Goal: Task Accomplishment & Management: Manage account settings

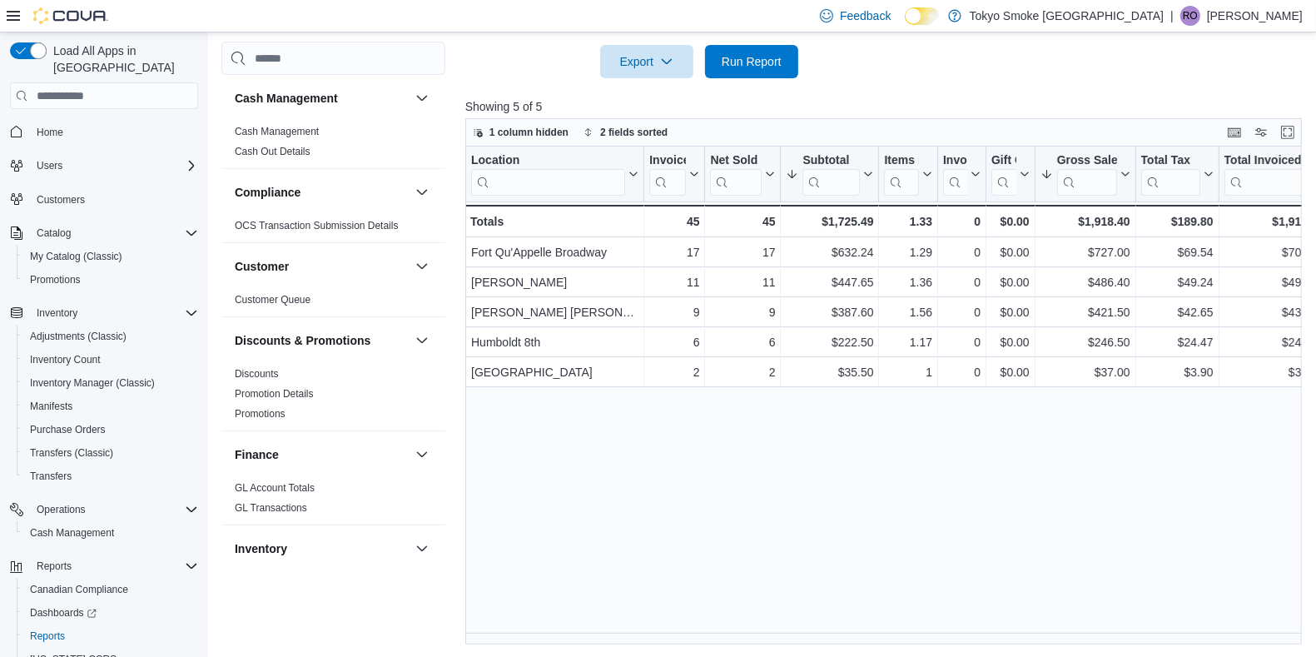
scroll to position [49, 0]
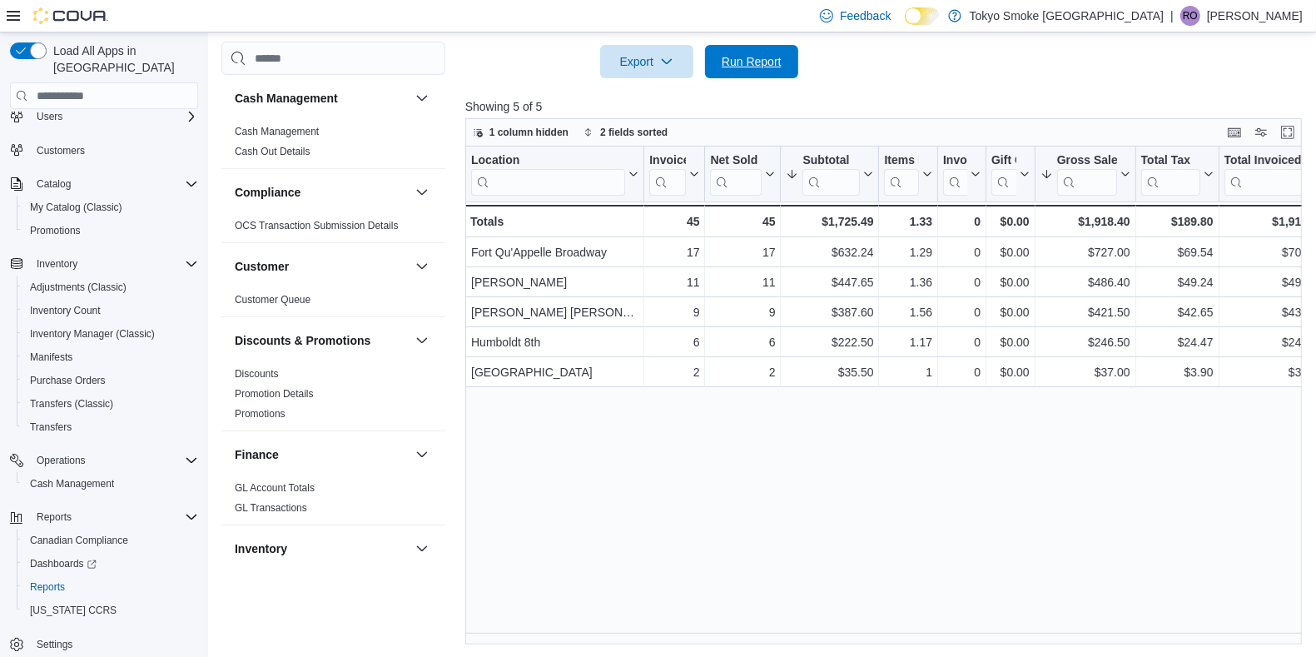
click at [772, 67] on span "Run Report" at bounding box center [751, 61] width 60 height 17
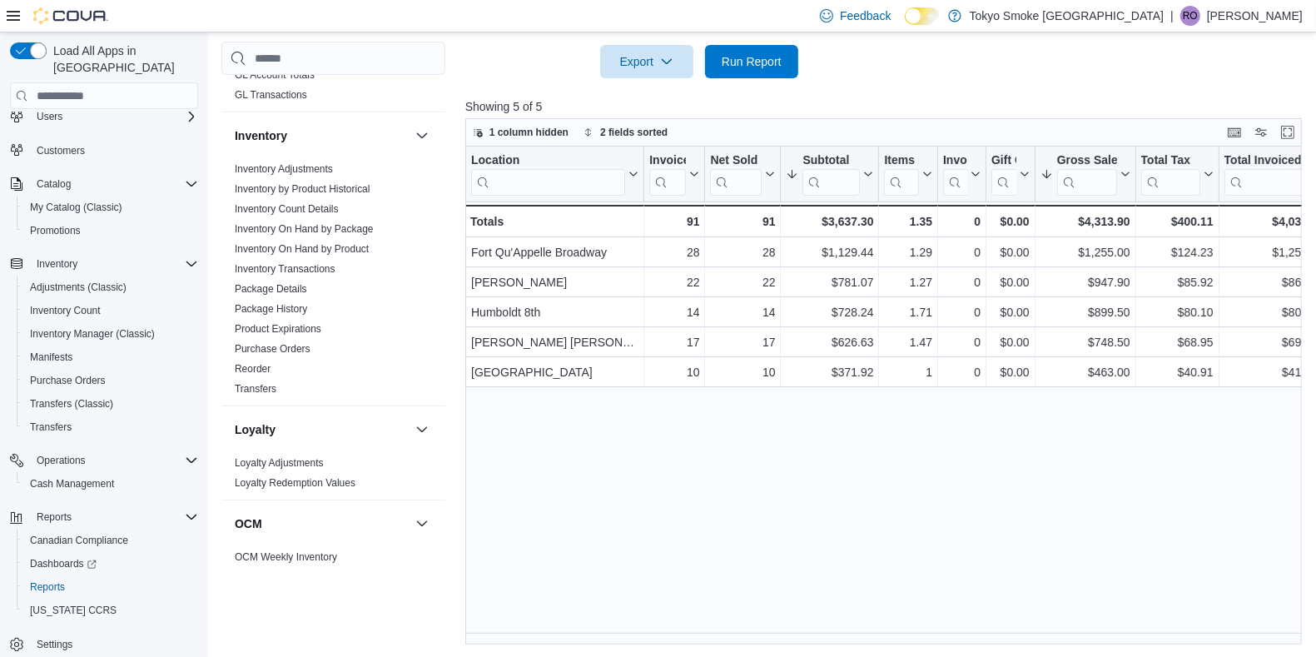
scroll to position [404, 0]
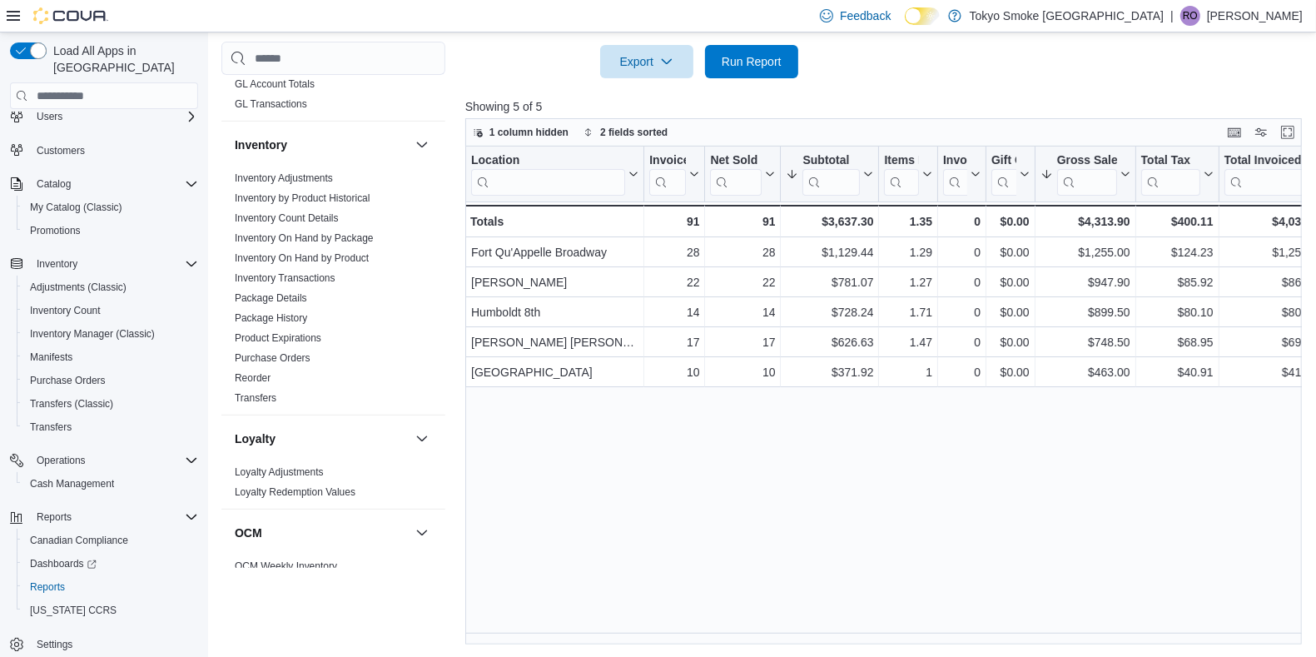
click at [318, 350] on span "Purchase Orders" at bounding box center [333, 358] width 211 height 20
click at [270, 358] on link "Purchase Orders" at bounding box center [273, 358] width 76 height 12
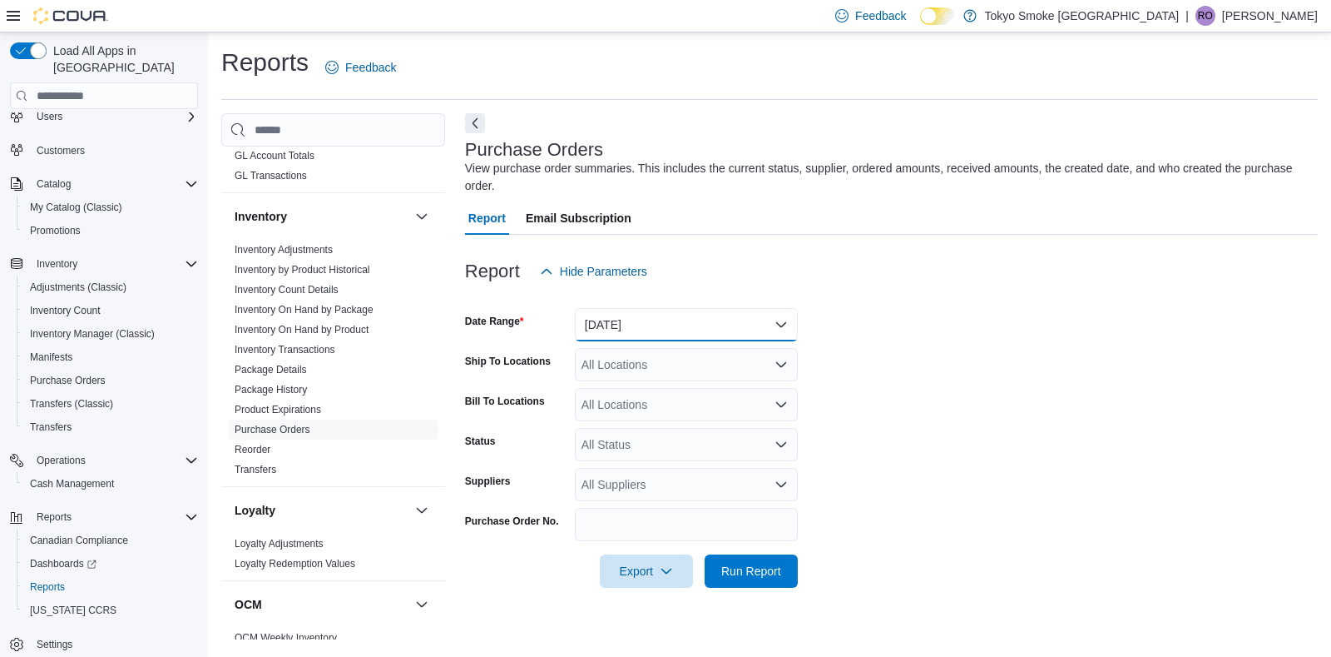
click at [606, 323] on button "[DATE]" at bounding box center [686, 324] width 223 height 33
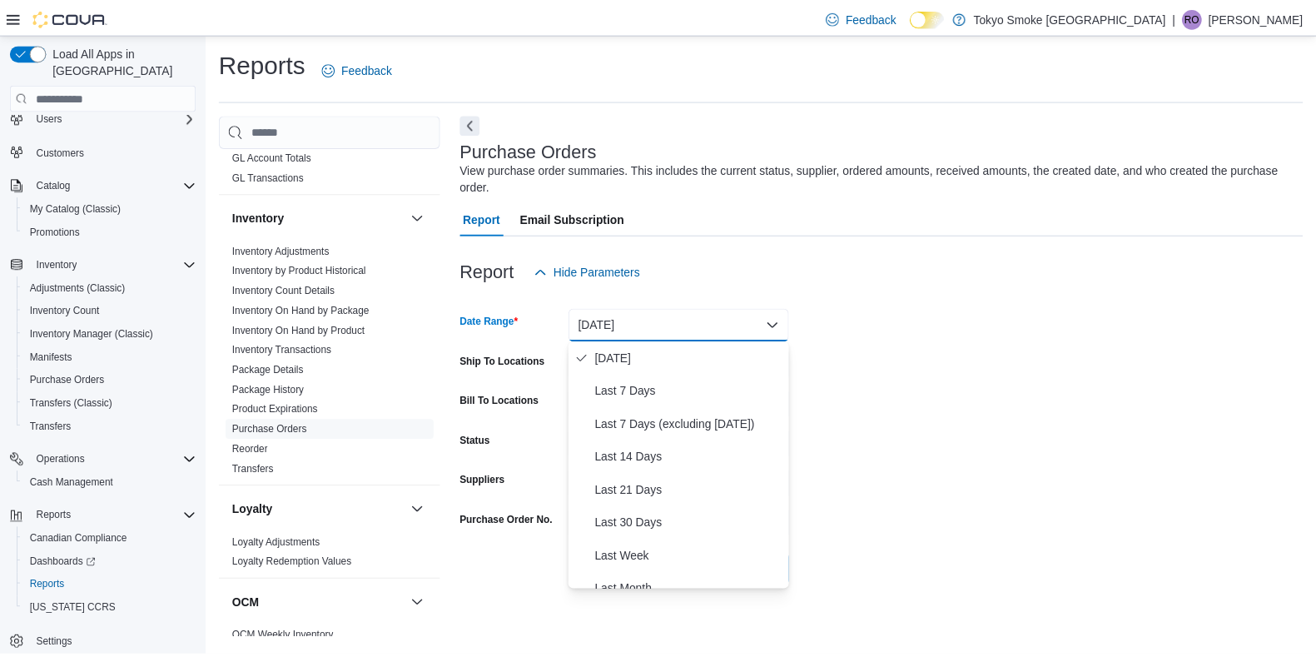
scroll to position [104, 0]
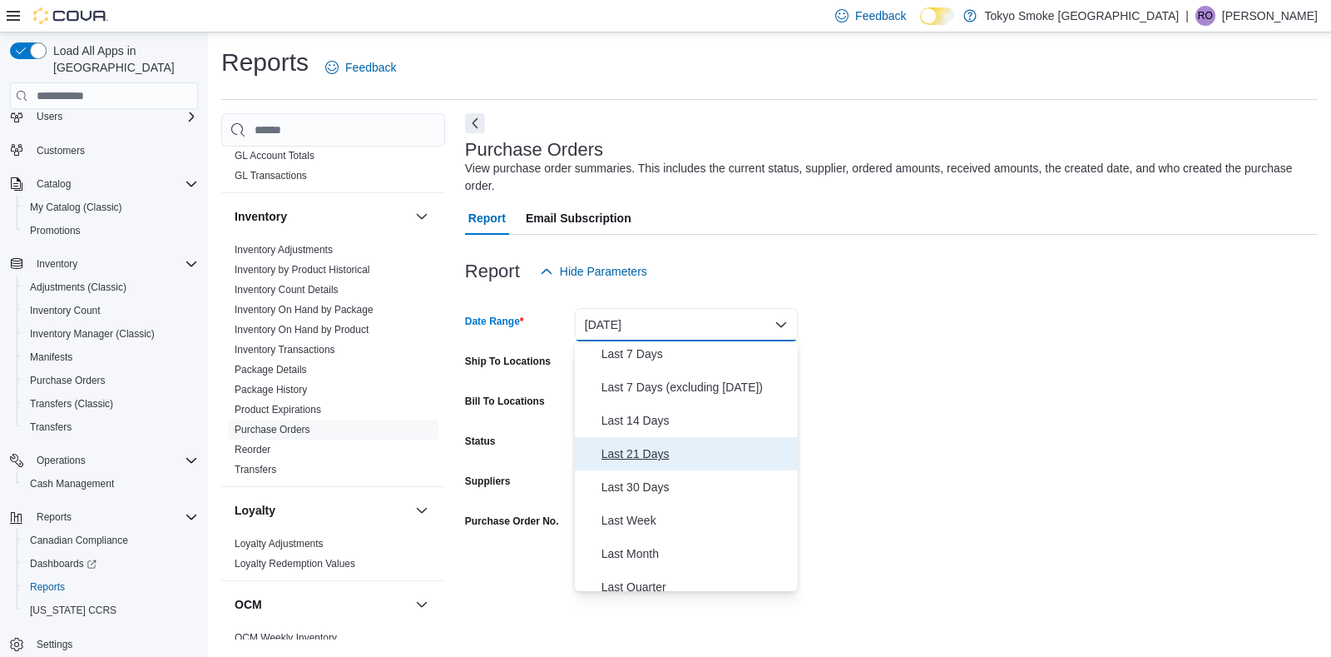
click at [639, 463] on span "Last 21 Days" at bounding box center [697, 454] width 190 height 20
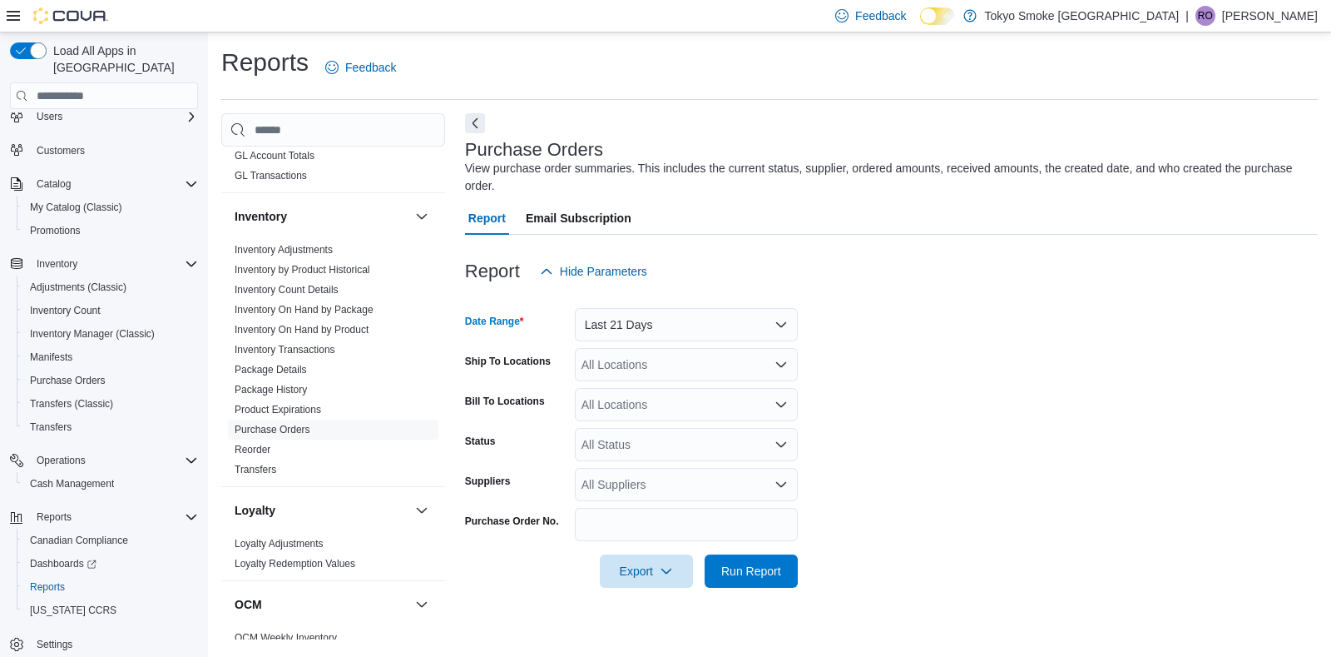
click at [649, 368] on div "All Locations" at bounding box center [686, 364] width 223 height 33
type input "****"
click at [698, 390] on span "Fort Qu'Appelle Broadway" at bounding box center [687, 392] width 136 height 17
click at [1064, 409] on form "Date Range Last 21 Days Ship To Locations [GEOGRAPHIC_DATA] [GEOGRAPHIC_DATA][P…" at bounding box center [891, 438] width 853 height 300
click at [769, 567] on span "Run Report" at bounding box center [751, 571] width 60 height 17
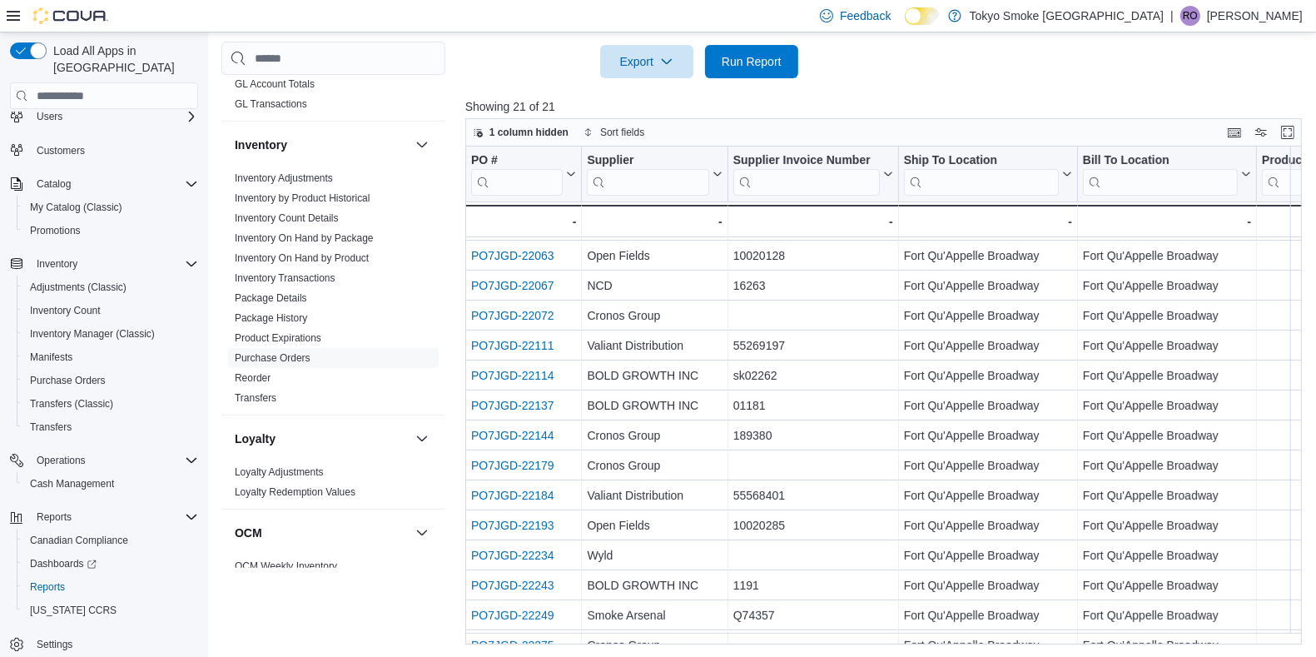
scroll to position [208, 0]
click at [518, 552] on link "PO7JGD-22234" at bounding box center [512, 554] width 83 height 13
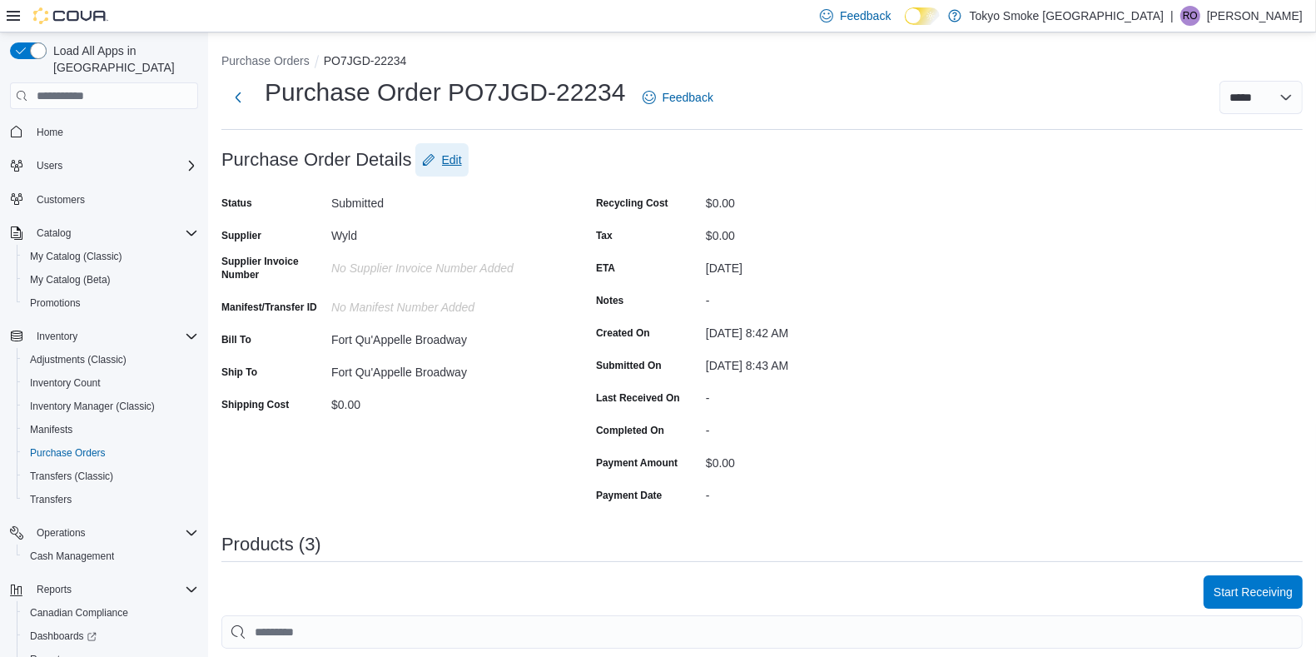
click at [459, 158] on span "Edit" at bounding box center [452, 159] width 20 height 17
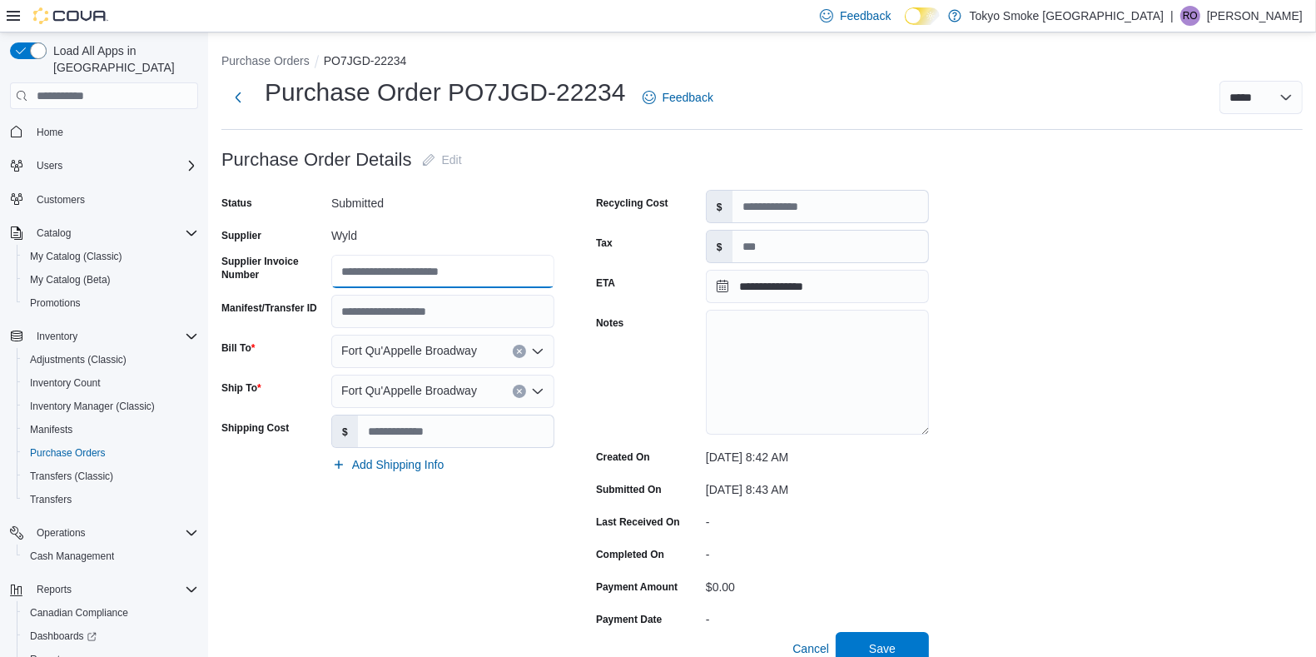
click at [410, 269] on input "Supplier Invoice Number" at bounding box center [442, 271] width 223 height 33
type input "*********"
click at [864, 652] on span "Save" at bounding box center [881, 648] width 73 height 33
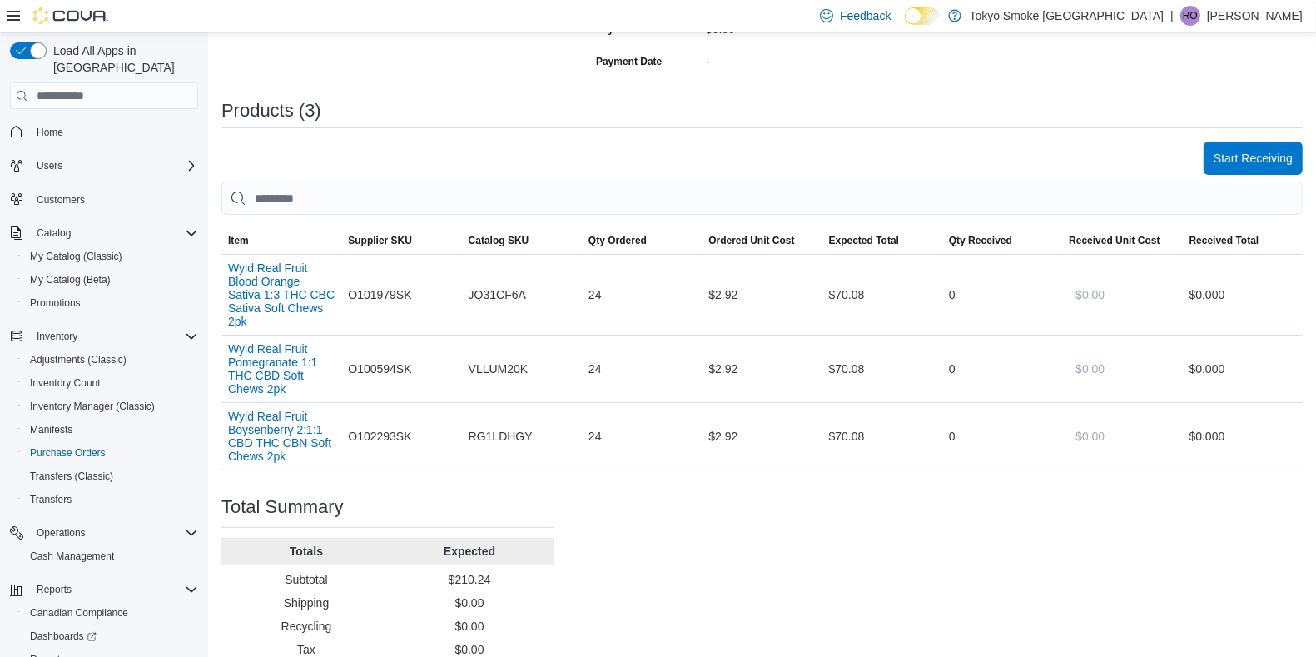
scroll to position [473, 0]
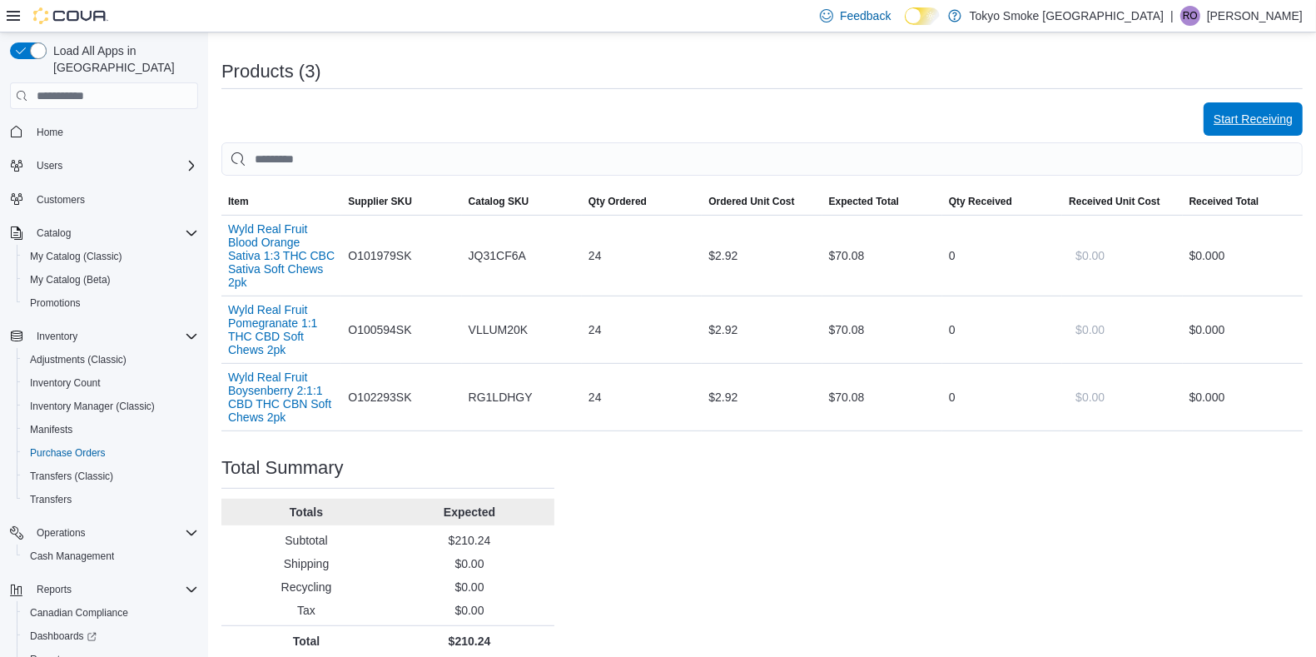
click at [1246, 121] on span "Start Receiving" at bounding box center [1252, 119] width 79 height 17
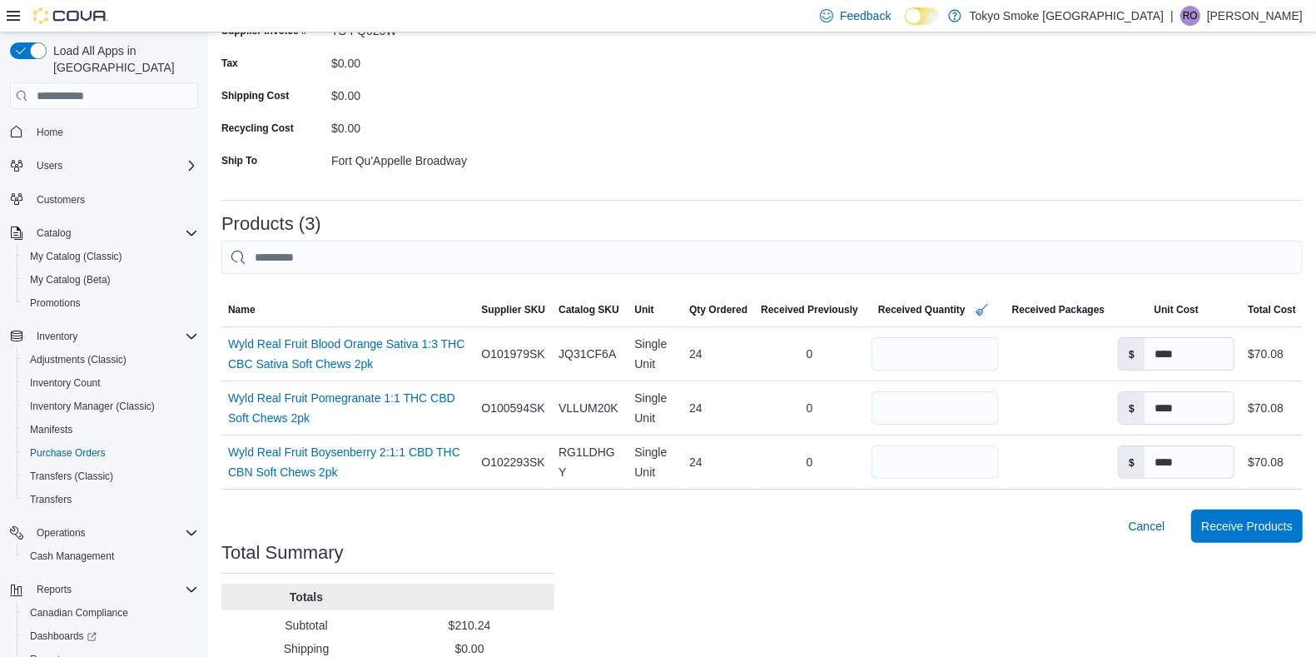
scroll to position [208, 0]
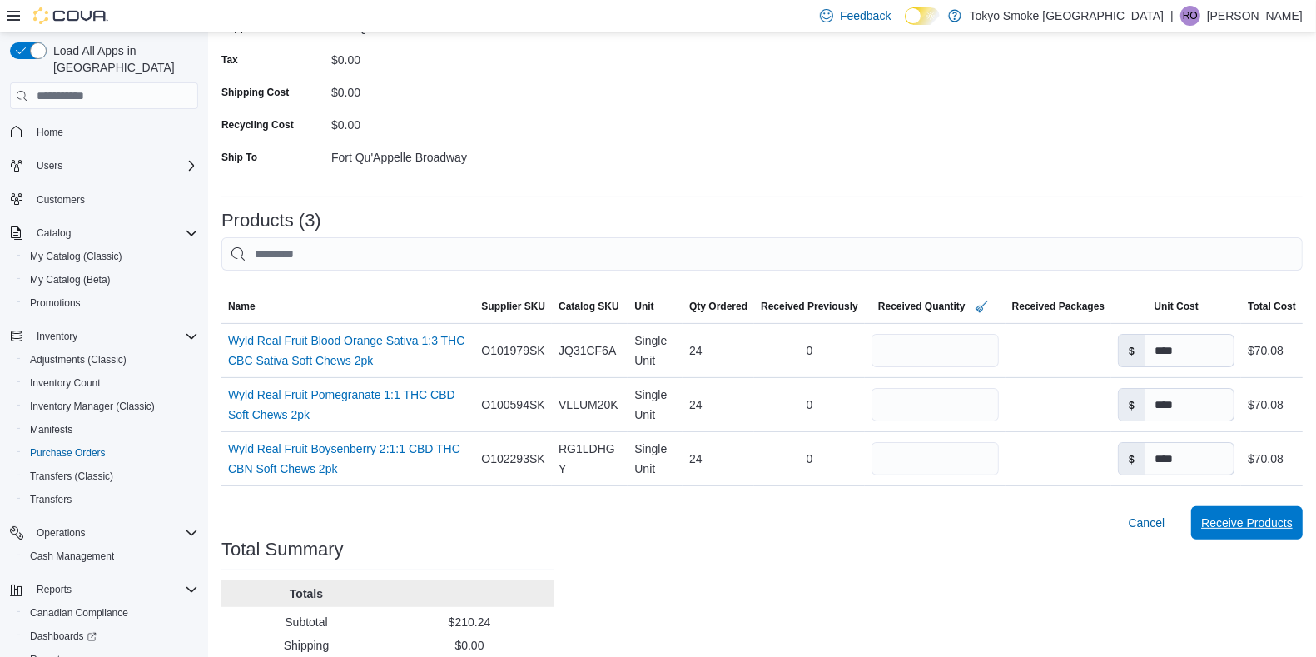
click at [1248, 528] on span "Receive Products" at bounding box center [1247, 522] width 92 height 17
